Goal: Find specific page/section: Find specific page/section

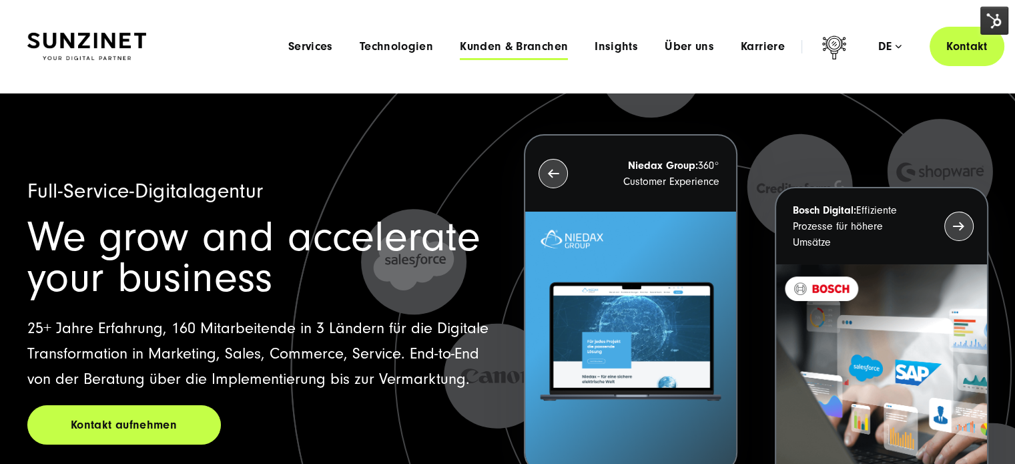
click at [488, 49] on span "Kunden & Branchen" at bounding box center [514, 46] width 108 height 13
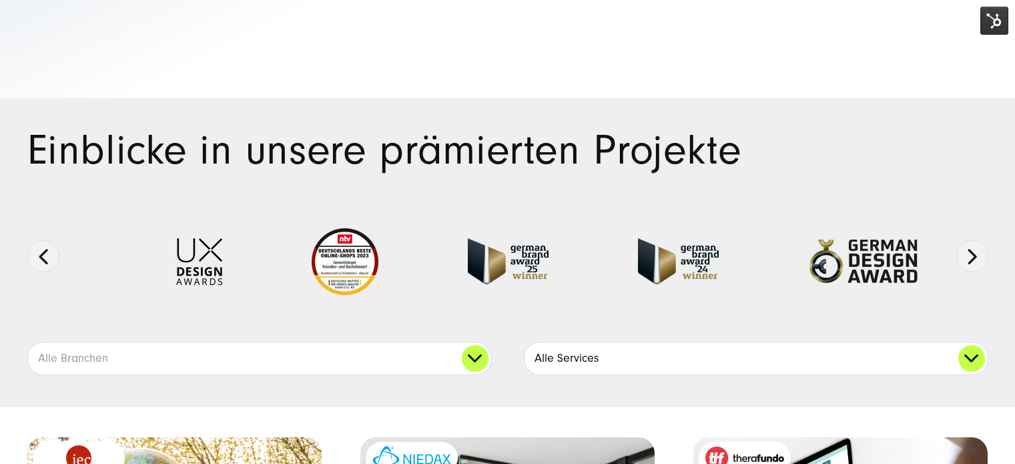
click at [595, 342] on link "Alle Services" at bounding box center [756, 358] width 463 height 32
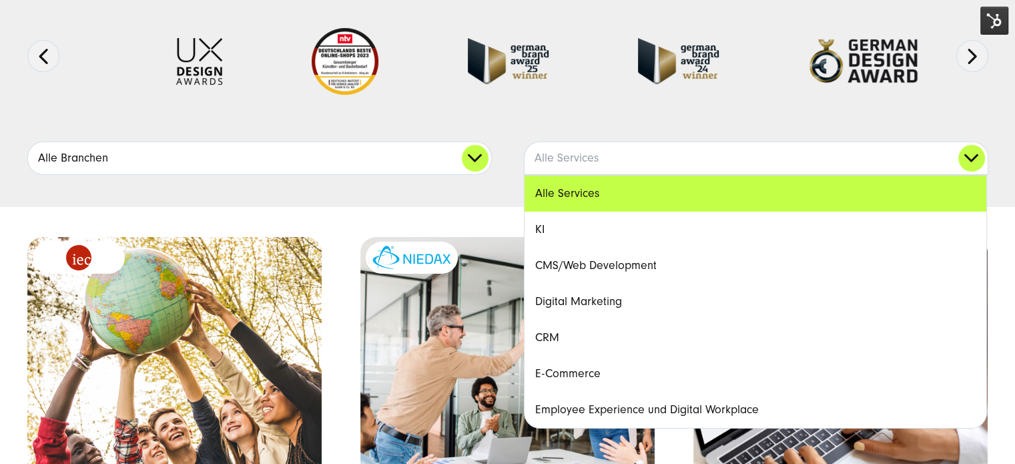
click at [466, 157] on link "Alle Branchen" at bounding box center [259, 158] width 463 height 32
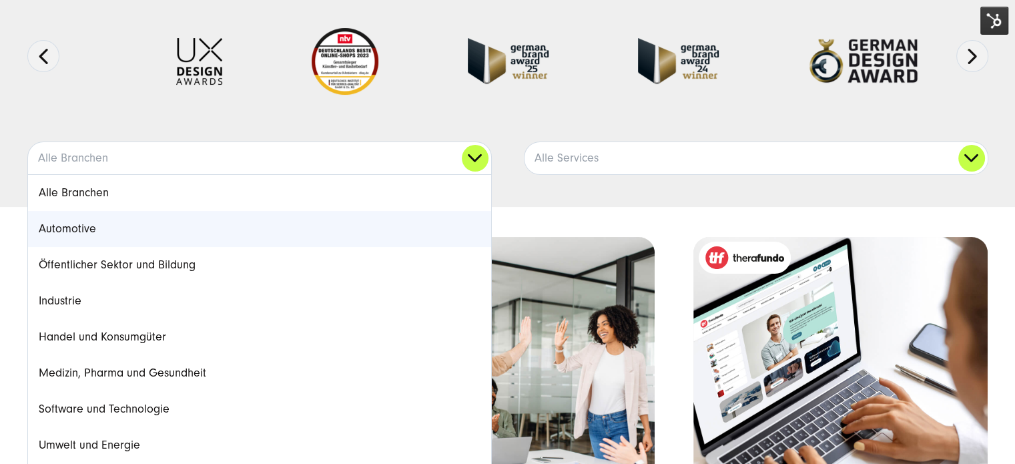
click at [222, 227] on link "Automotive" at bounding box center [259, 229] width 463 height 36
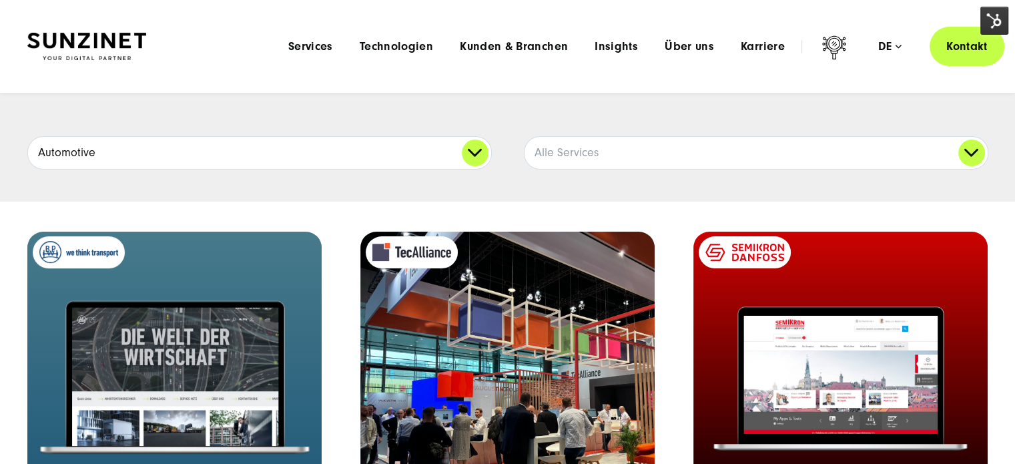
scroll to position [133, 0]
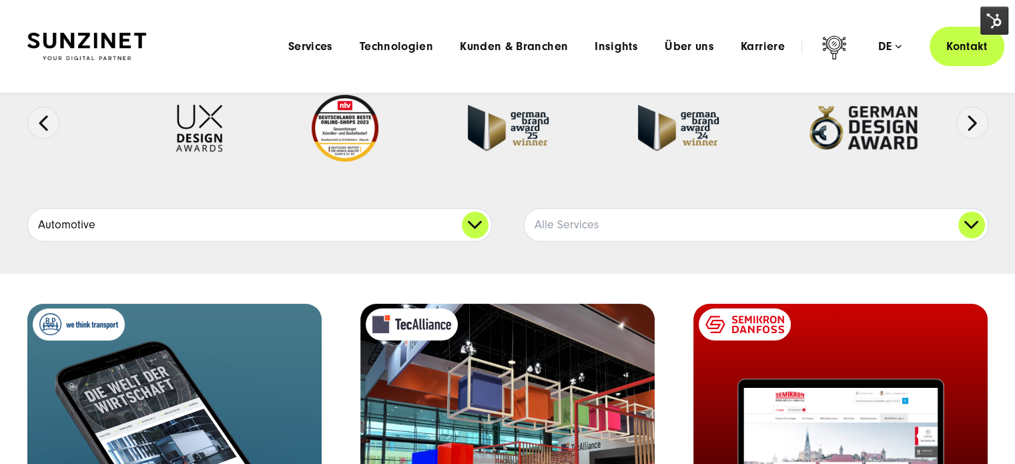
click at [265, 213] on link "Automotive" at bounding box center [259, 225] width 463 height 32
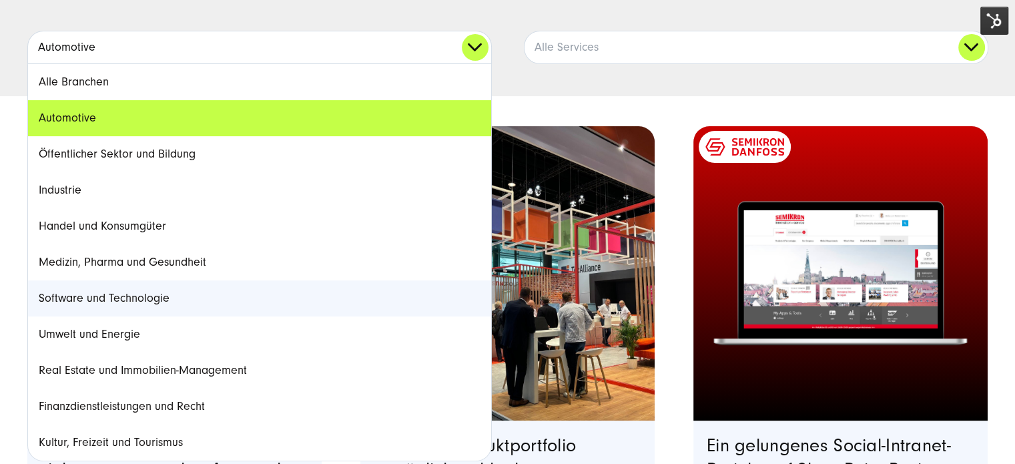
scroll to position [334, 0]
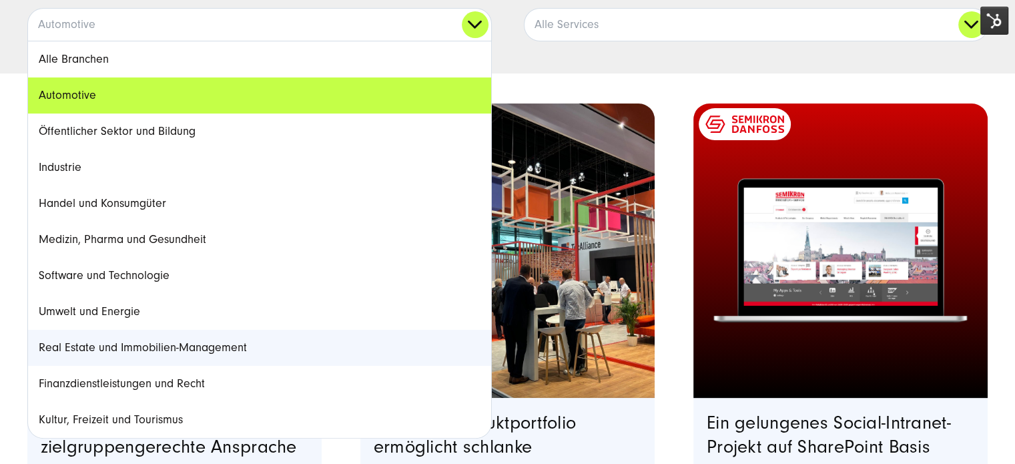
click at [230, 335] on link "Real Estate und Immobilien-Management" at bounding box center [259, 348] width 463 height 36
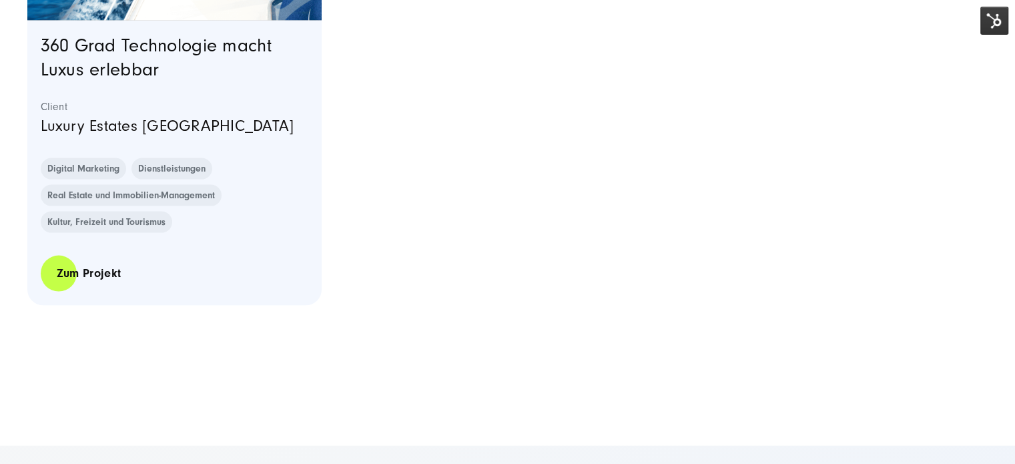
scroll to position [3270, 0]
